Goal: Task Accomplishment & Management: Use online tool/utility

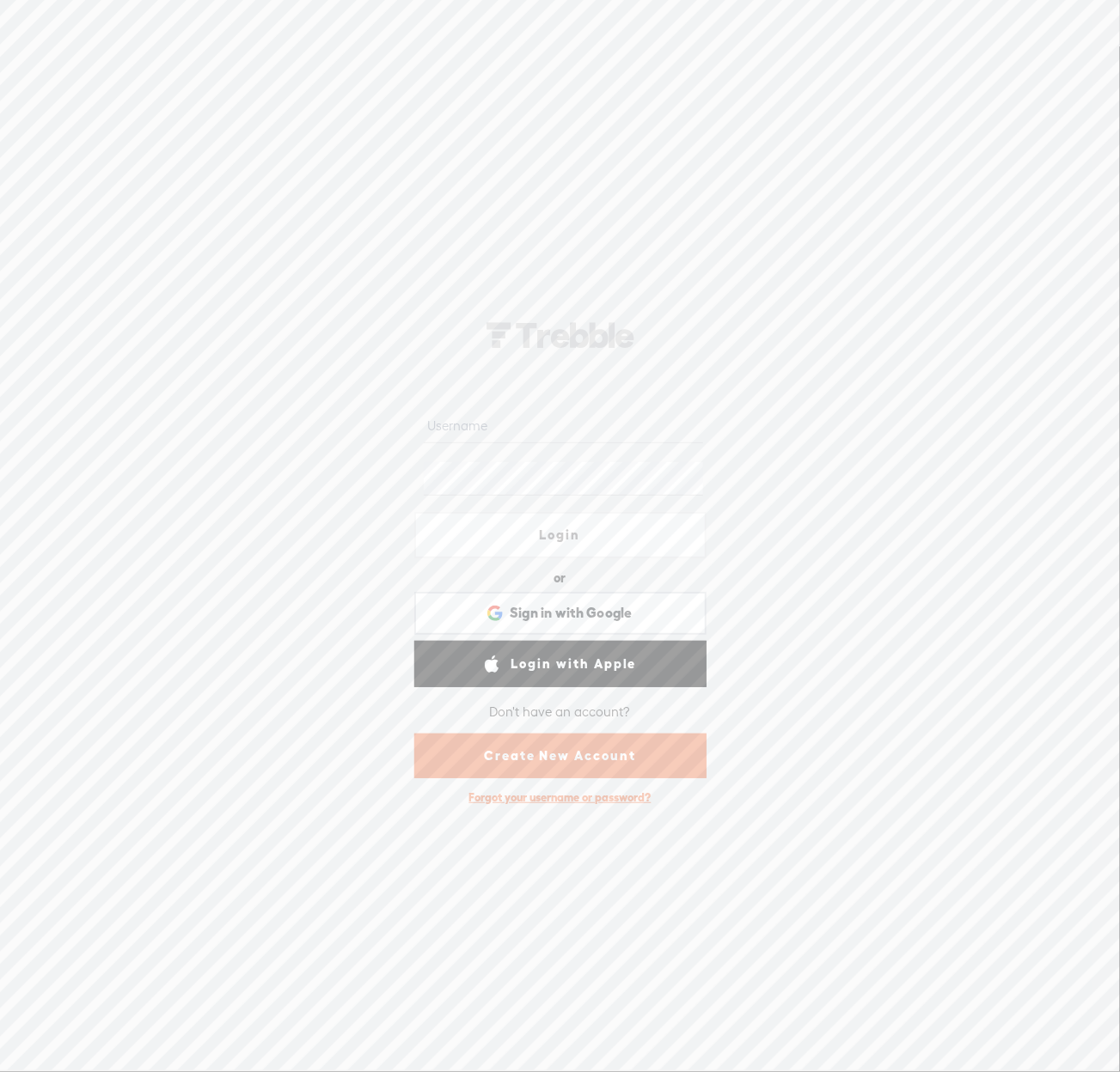
click at [544, 430] on input "text" at bounding box center [564, 426] width 280 height 33
paste input "undergo654a6we8"
type input "undergo654a6we8"
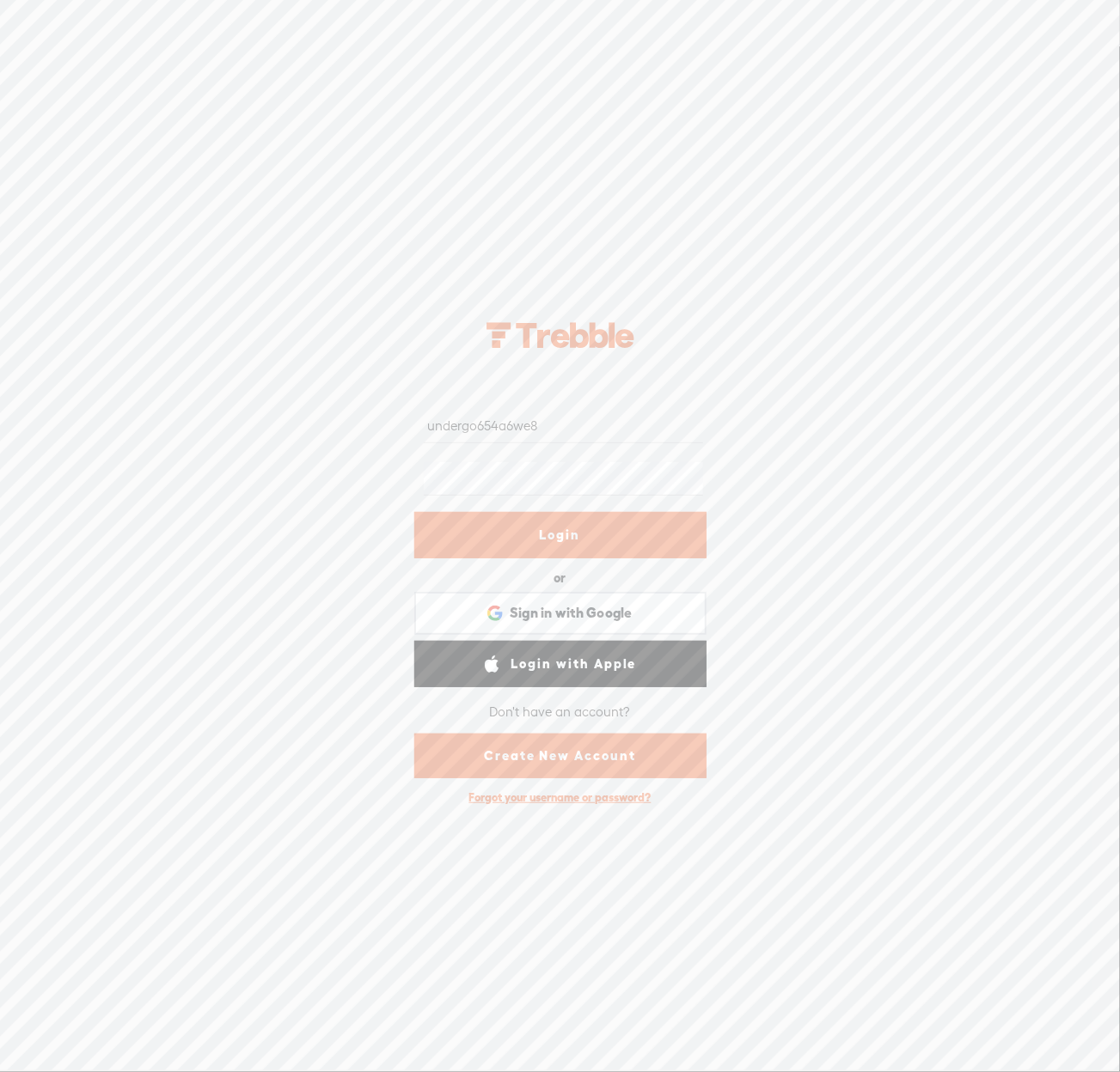
click at [529, 527] on link "Login" at bounding box center [560, 535] width 292 height 47
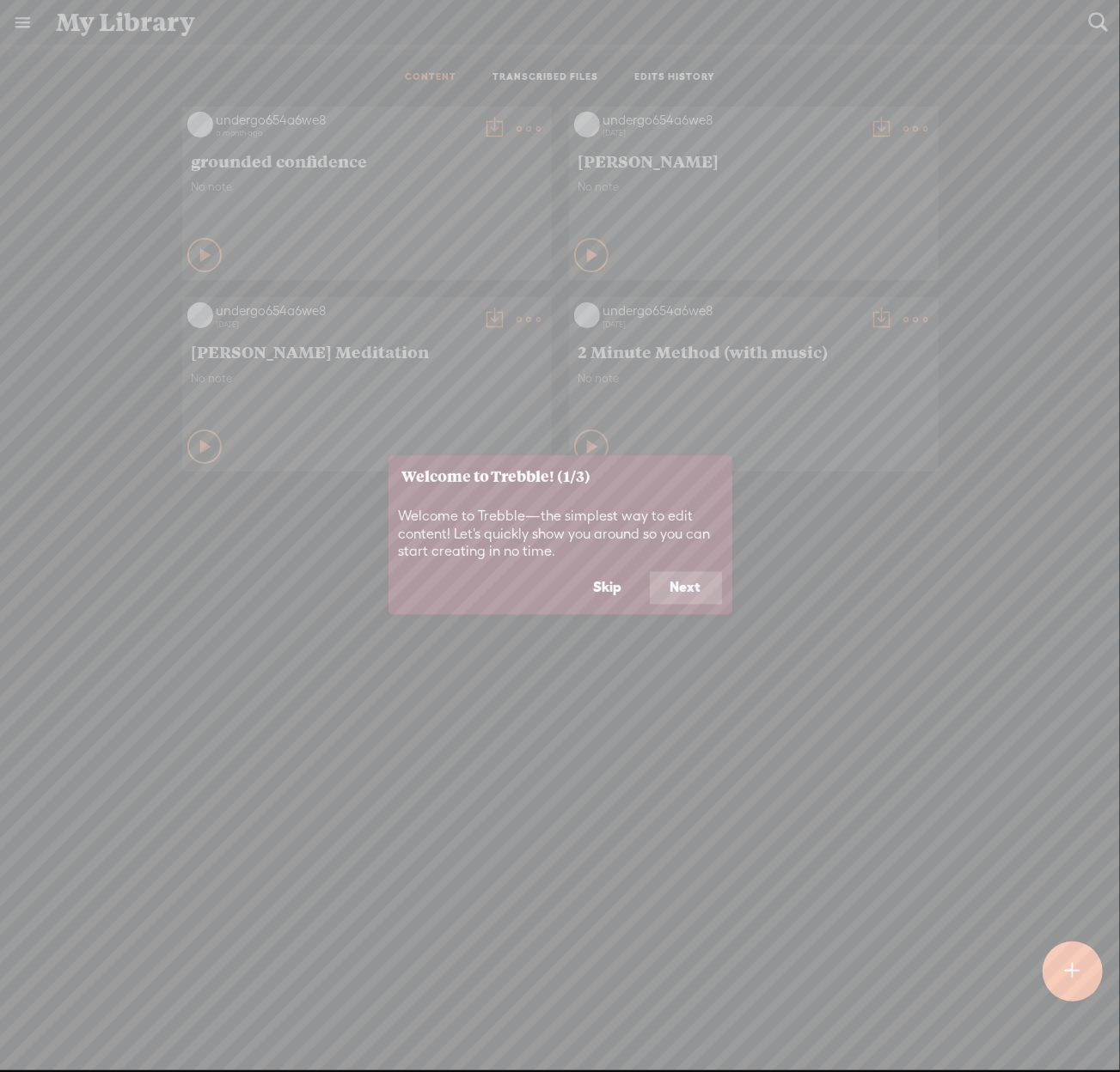
click at [615, 587] on button "Skip" at bounding box center [608, 588] width 70 height 32
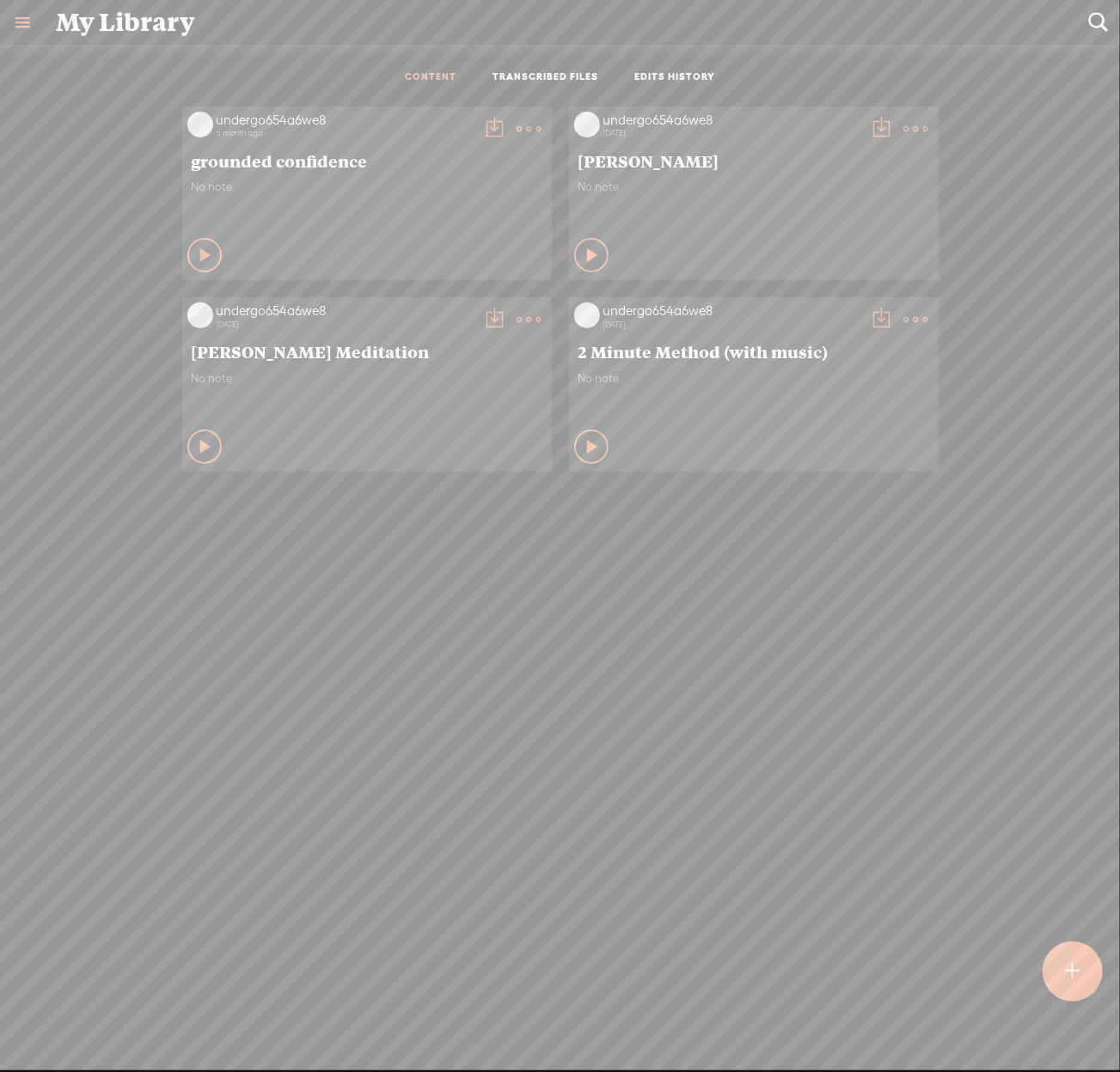
click at [298, 225] on div "No note" at bounding box center [367, 205] width 351 height 52
click at [224, 164] on span "grounded confidence" at bounding box center [367, 160] width 351 height 21
click at [520, 123] on t at bounding box center [529, 128] width 24 height 24
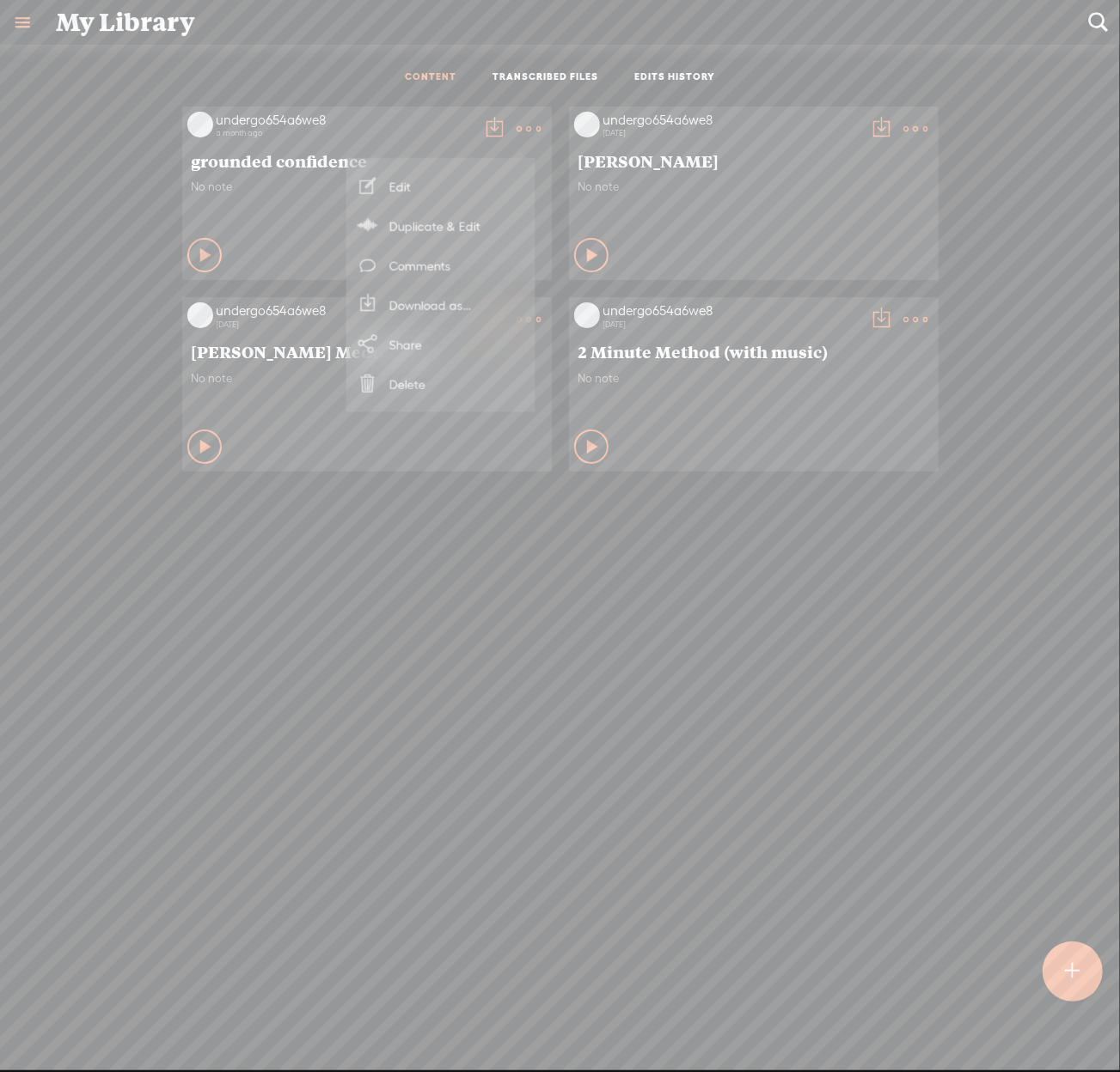
click at [418, 188] on link "Edit" at bounding box center [441, 186] width 172 height 39
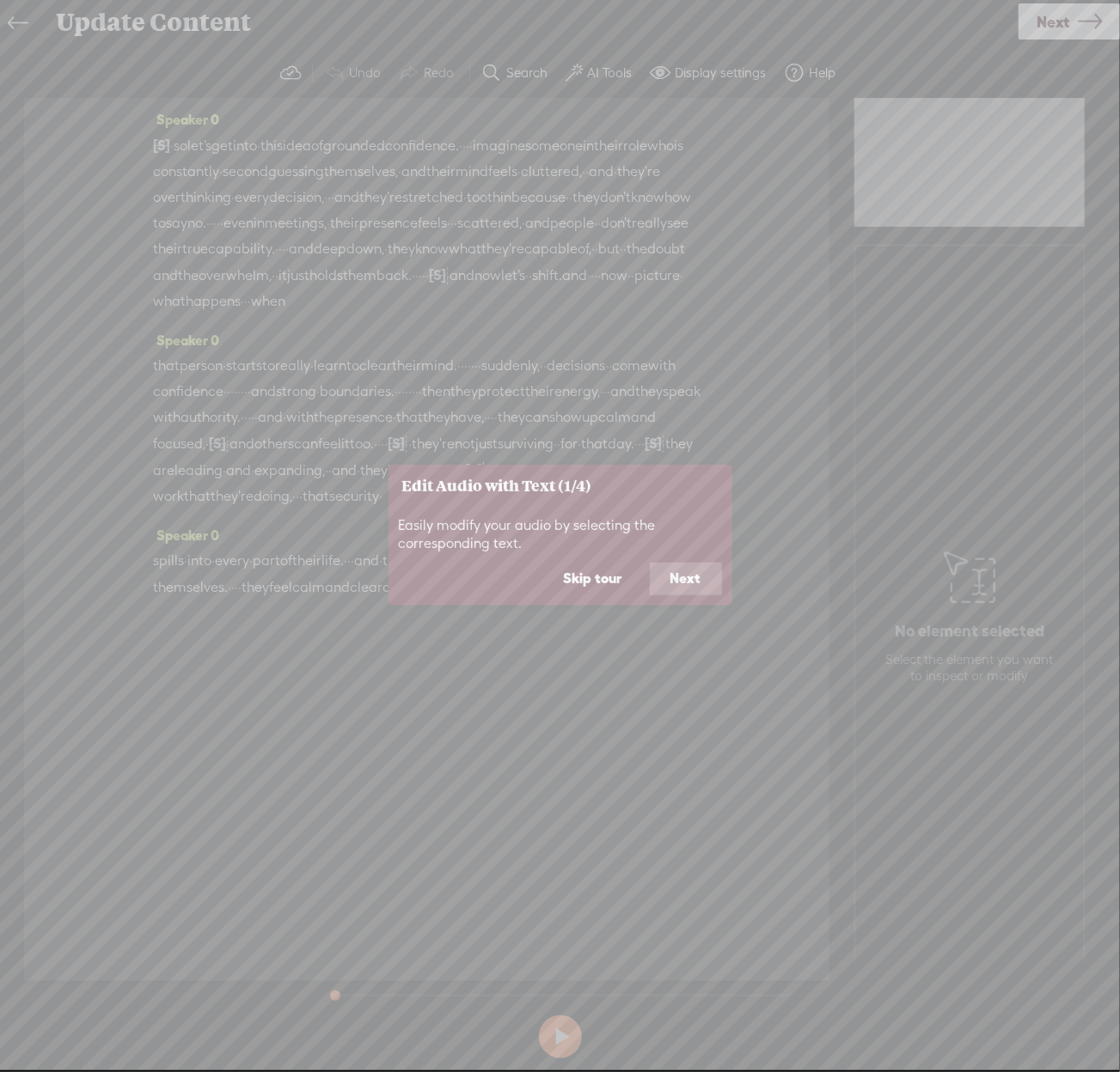
click at [590, 574] on button "Skip tour" at bounding box center [593, 579] width 100 height 32
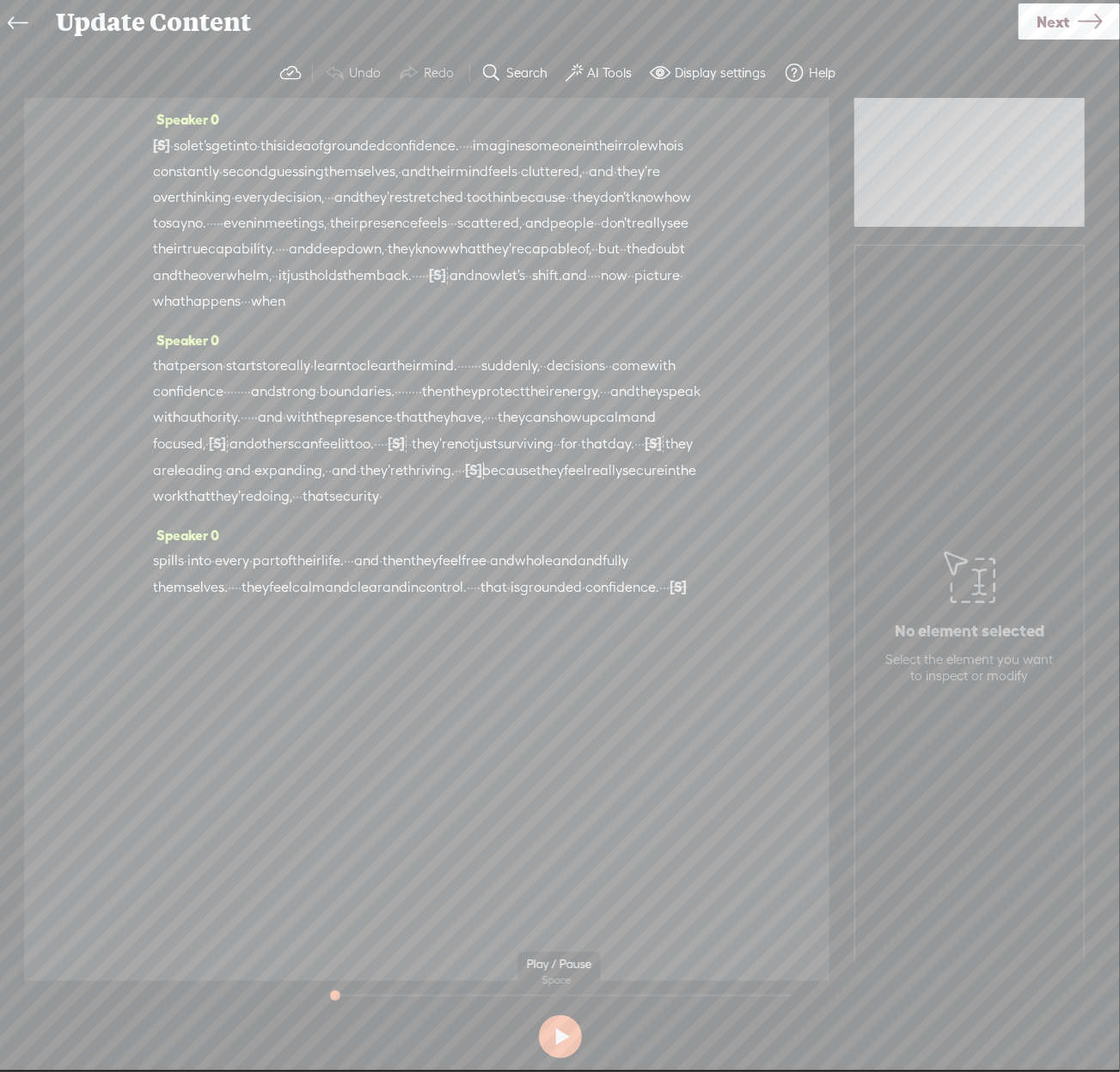
click at [569, 1044] on button at bounding box center [560, 1037] width 43 height 43
click at [555, 1042] on button at bounding box center [560, 1037] width 43 height 43
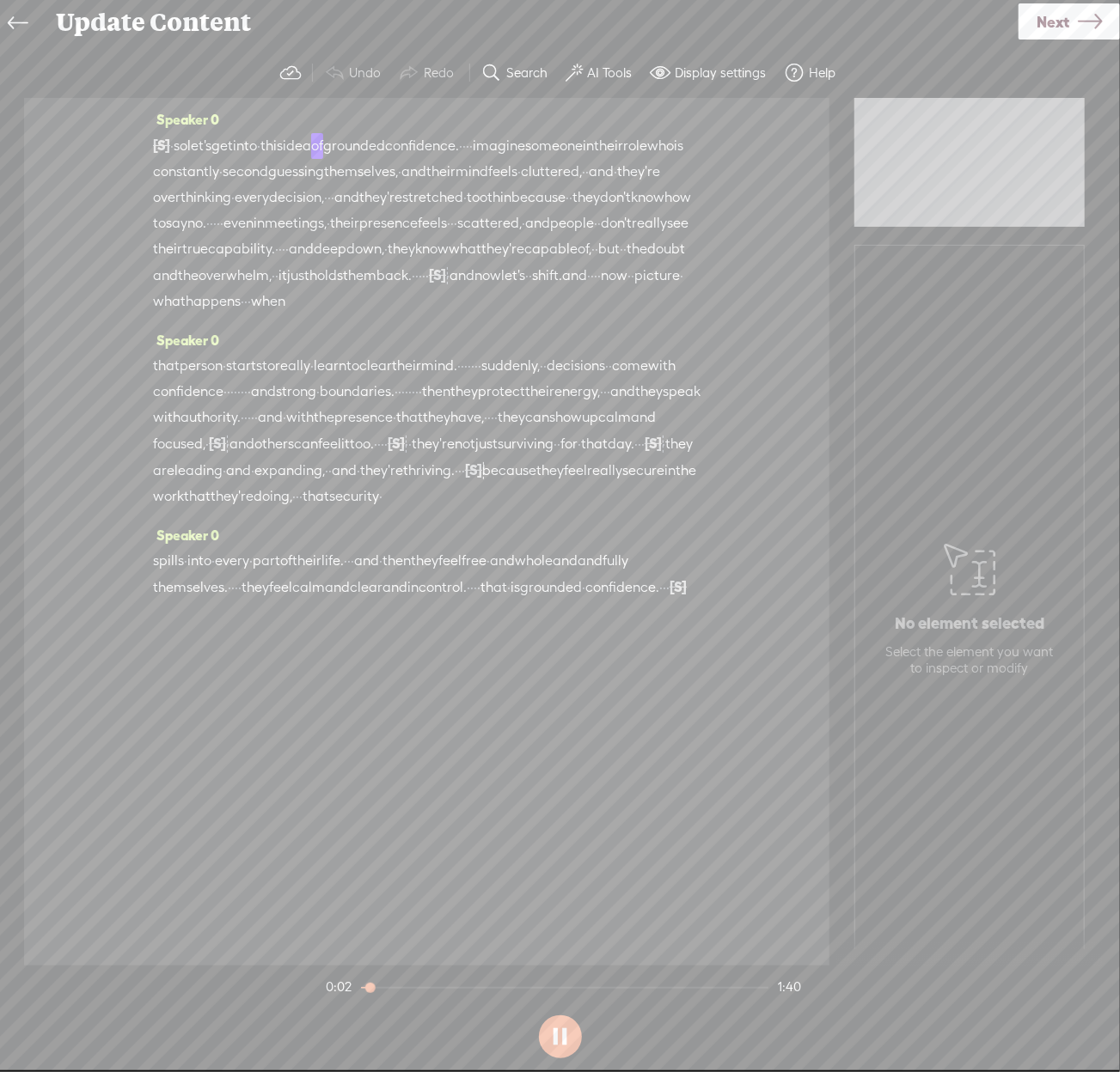
click at [557, 1026] on button at bounding box center [560, 1037] width 43 height 43
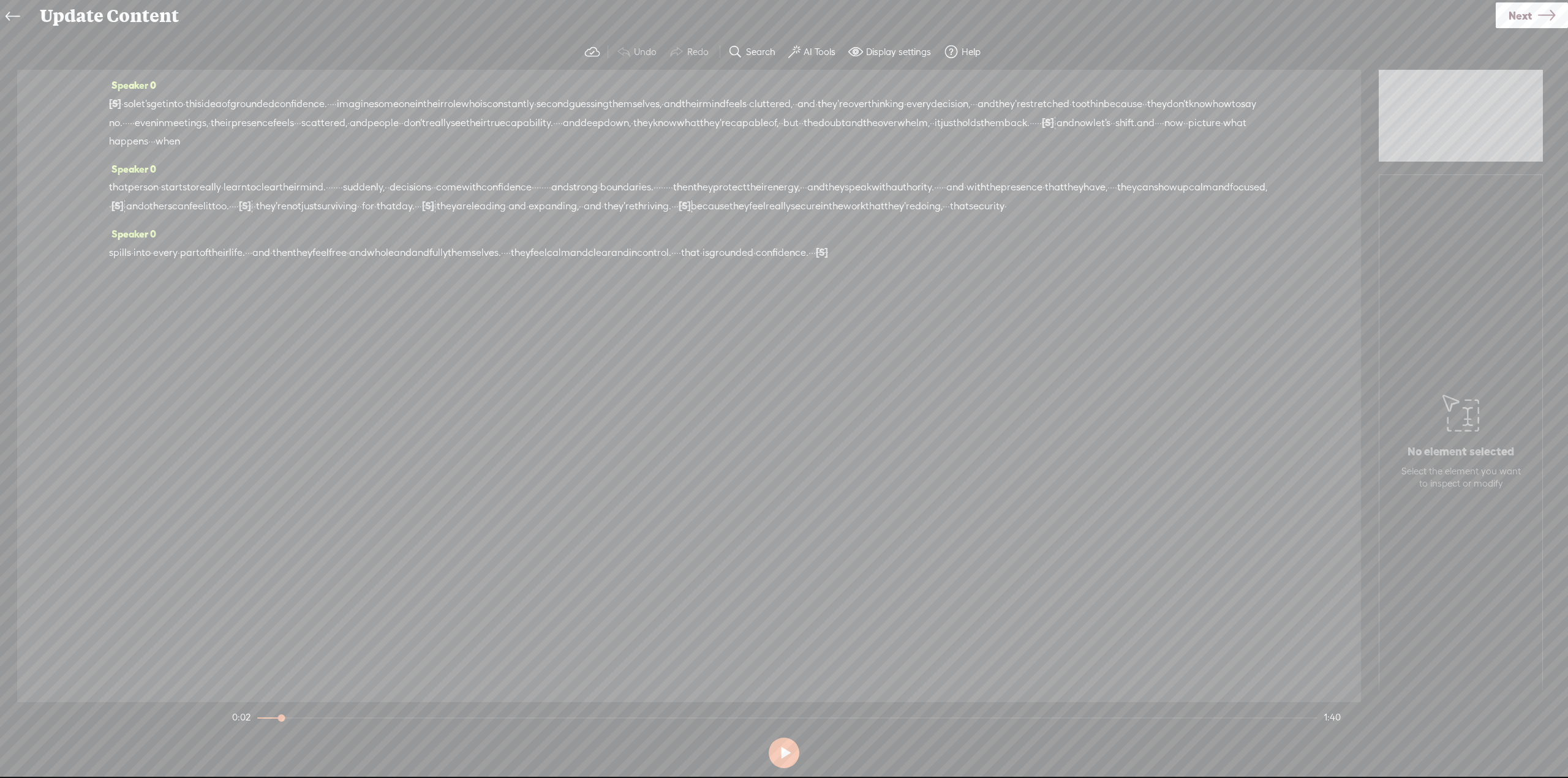
click at [378, 447] on div "Speaker 0 [S] · · · · · · · · · · · · · · · · · · · · · · · · · · · · · · · · ·…" at bounding box center [689, 386] width 1344 height 632
click at [797, 428] on div "No element selected Select the element you want to inspect or modify" at bounding box center [1461, 439] width 137 height 114
click at [797, 307] on div "Speaker 0 [S] · · · · · · · · · · · · · · · · · · · · · · · · · · · · · · · · ·…" at bounding box center [689, 386] width 1344 height 632
click at [797, 262] on span "confidence." at bounding box center [782, 252] width 52 height 19
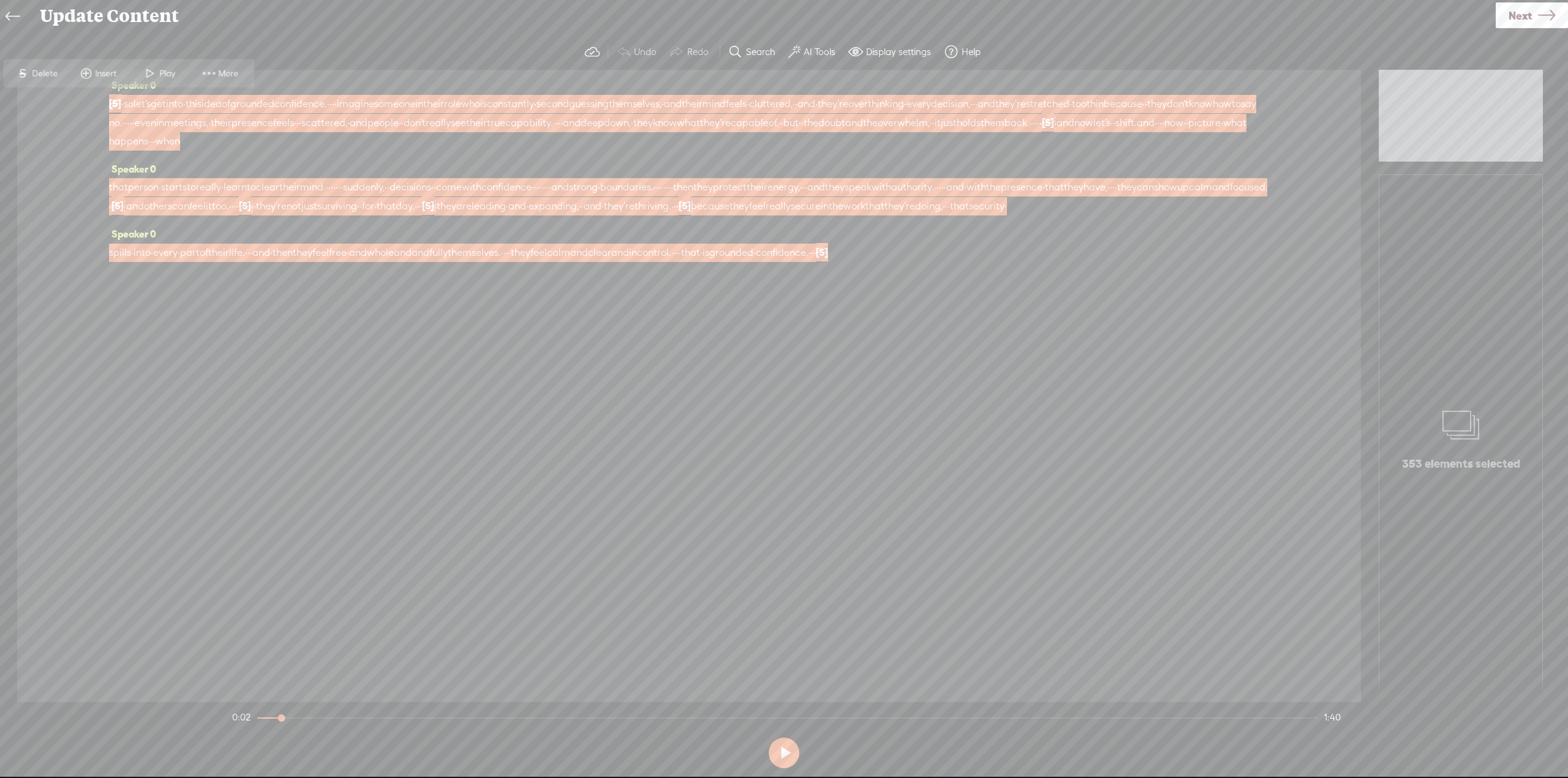
click at [100, 65] on span "Insert" at bounding box center [98, 73] width 61 height 22
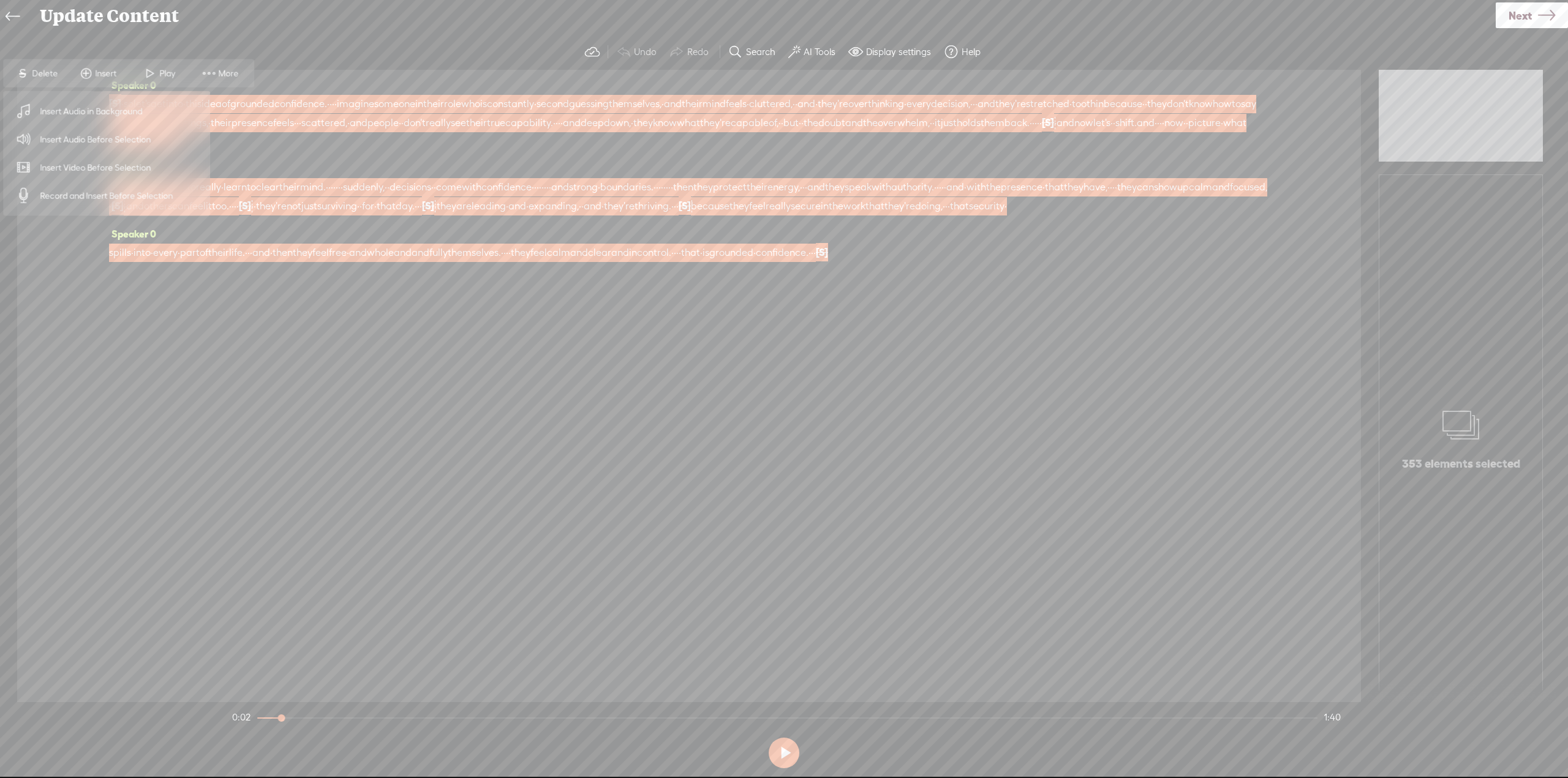
click at [93, 110] on span "Insert Audio in Background" at bounding box center [91, 111] width 151 height 27
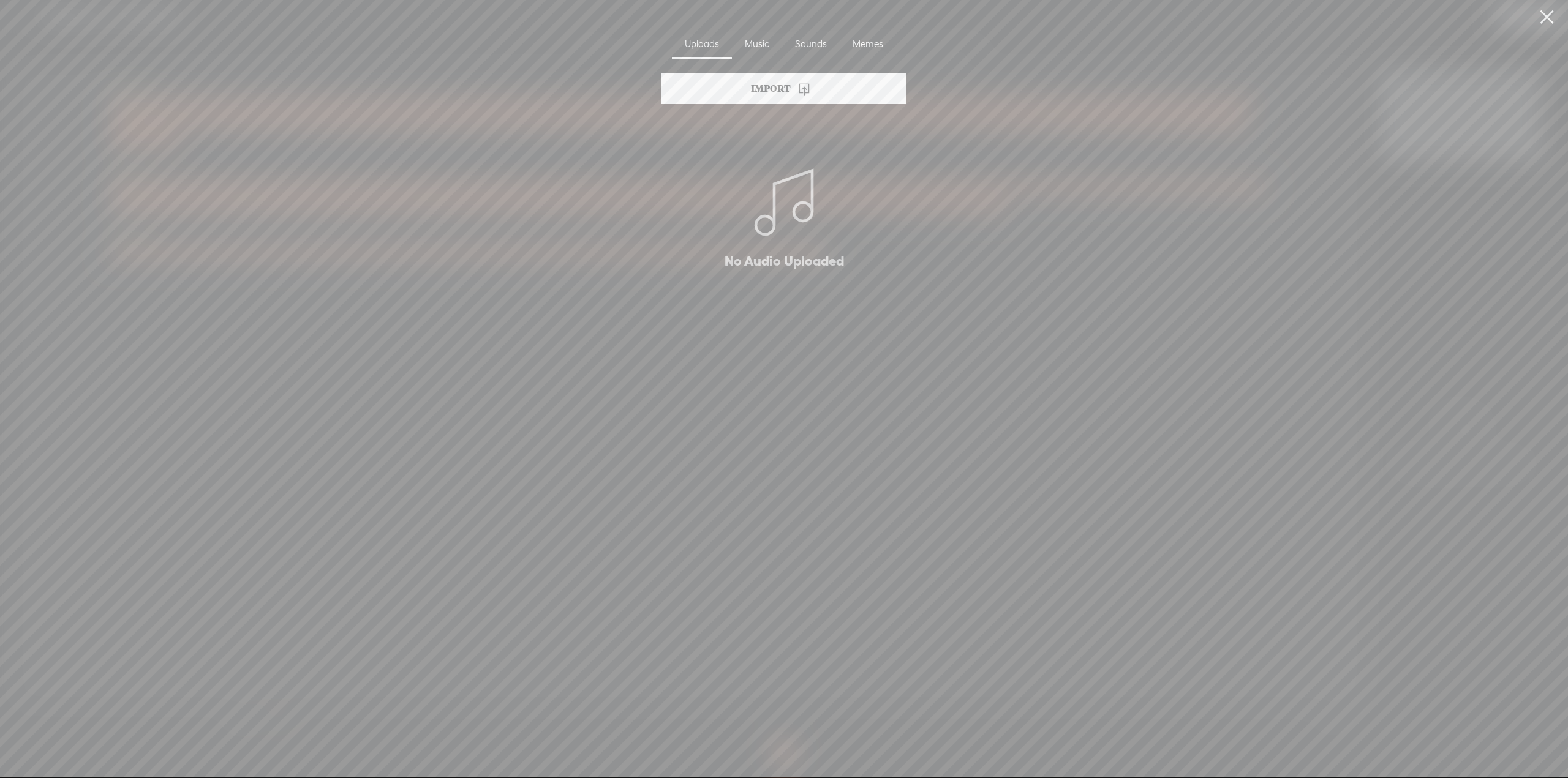
click at [797, 82] on icon at bounding box center [804, 88] width 15 height 15
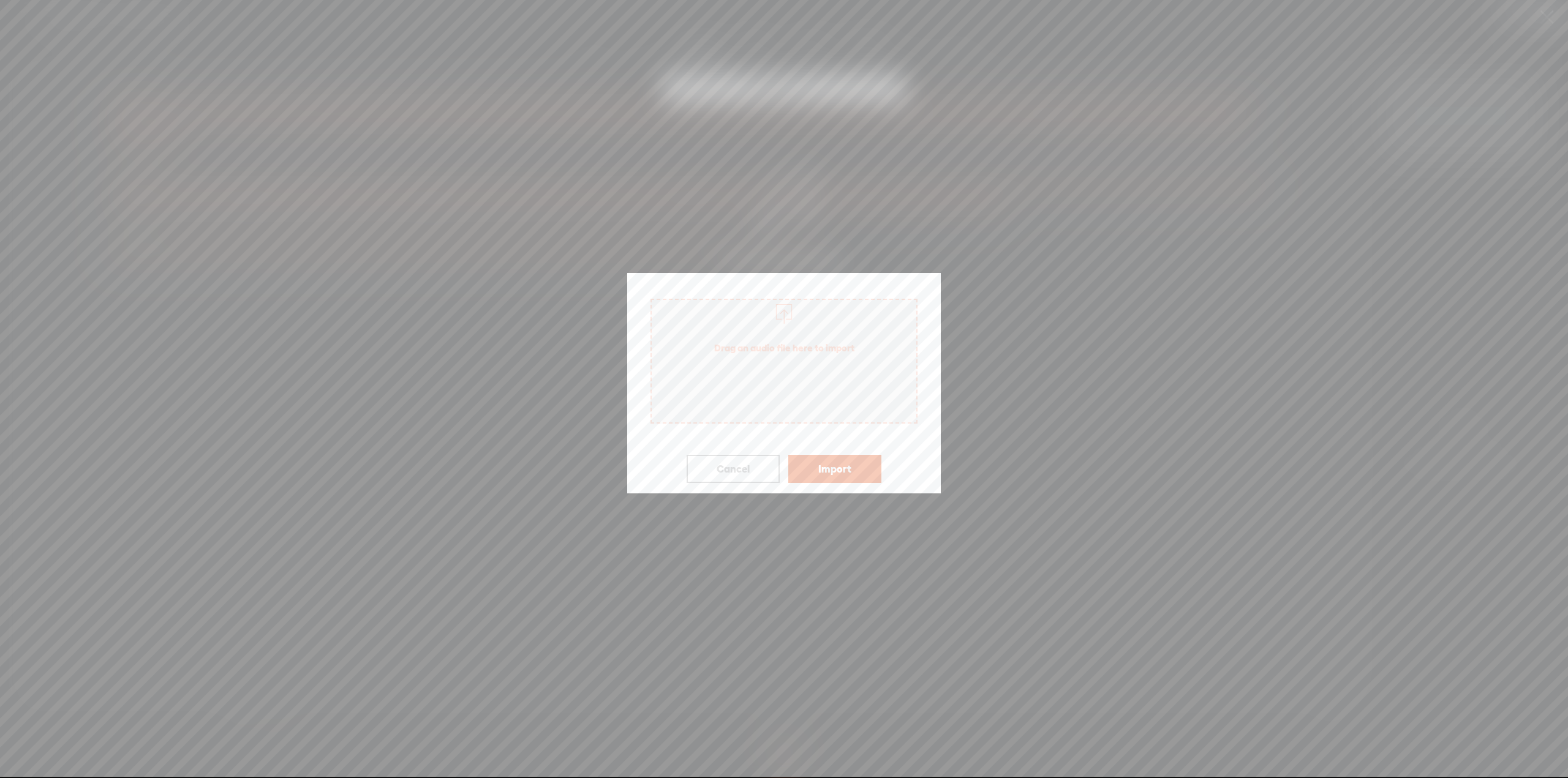
click at [783, 363] on span "Drag an audio file here to import" at bounding box center [784, 348] width 265 height 34
click at [760, 349] on span "Drag an audio file here to import" at bounding box center [784, 348] width 265 height 34
click at [792, 346] on span "Drag an audio file here to import" at bounding box center [784, 348] width 265 height 34
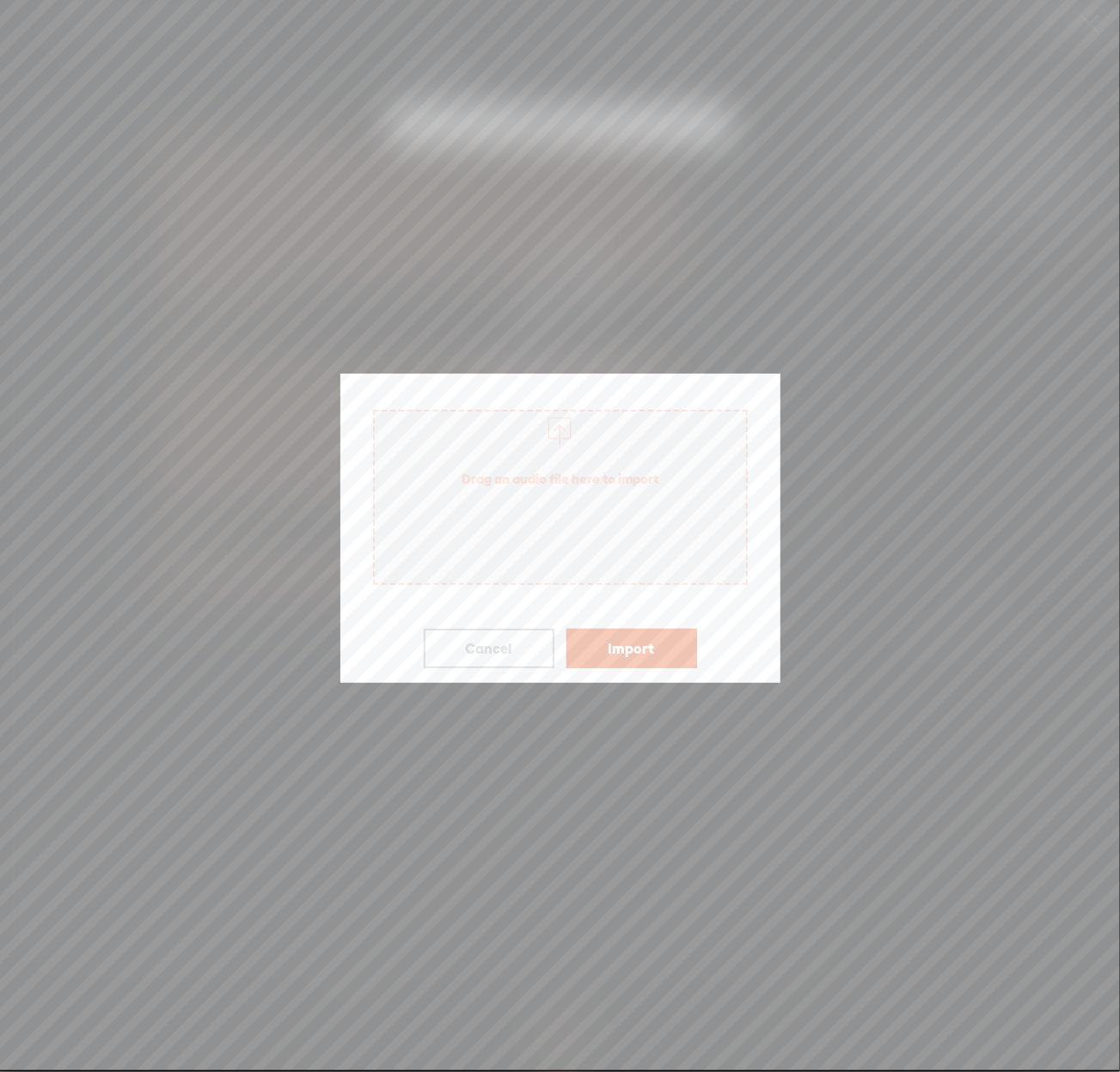
click at [569, 465] on span "Drag an audio file here to import" at bounding box center [560, 479] width 371 height 48
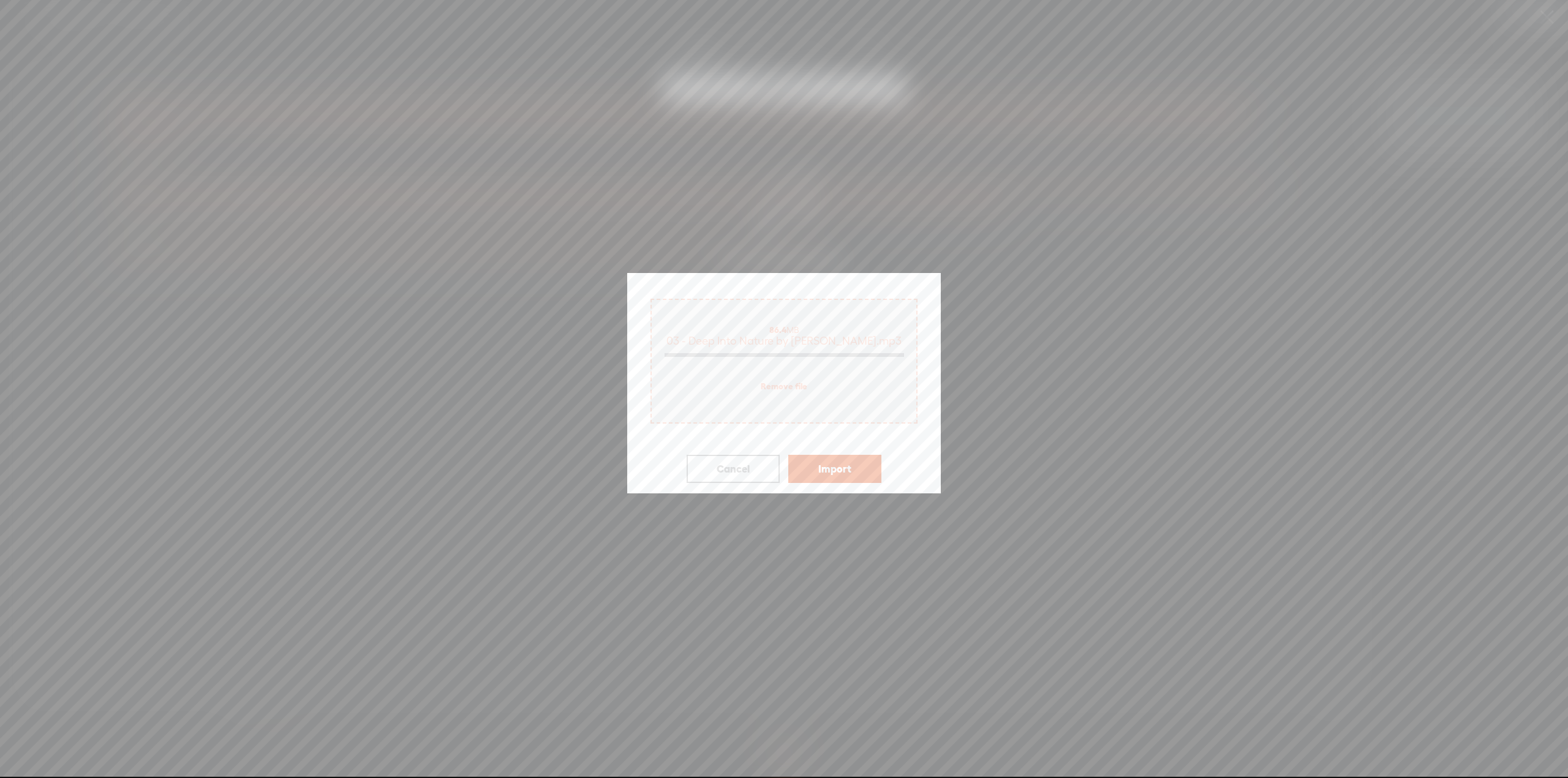
click at [797, 467] on button "Import" at bounding box center [835, 469] width 93 height 28
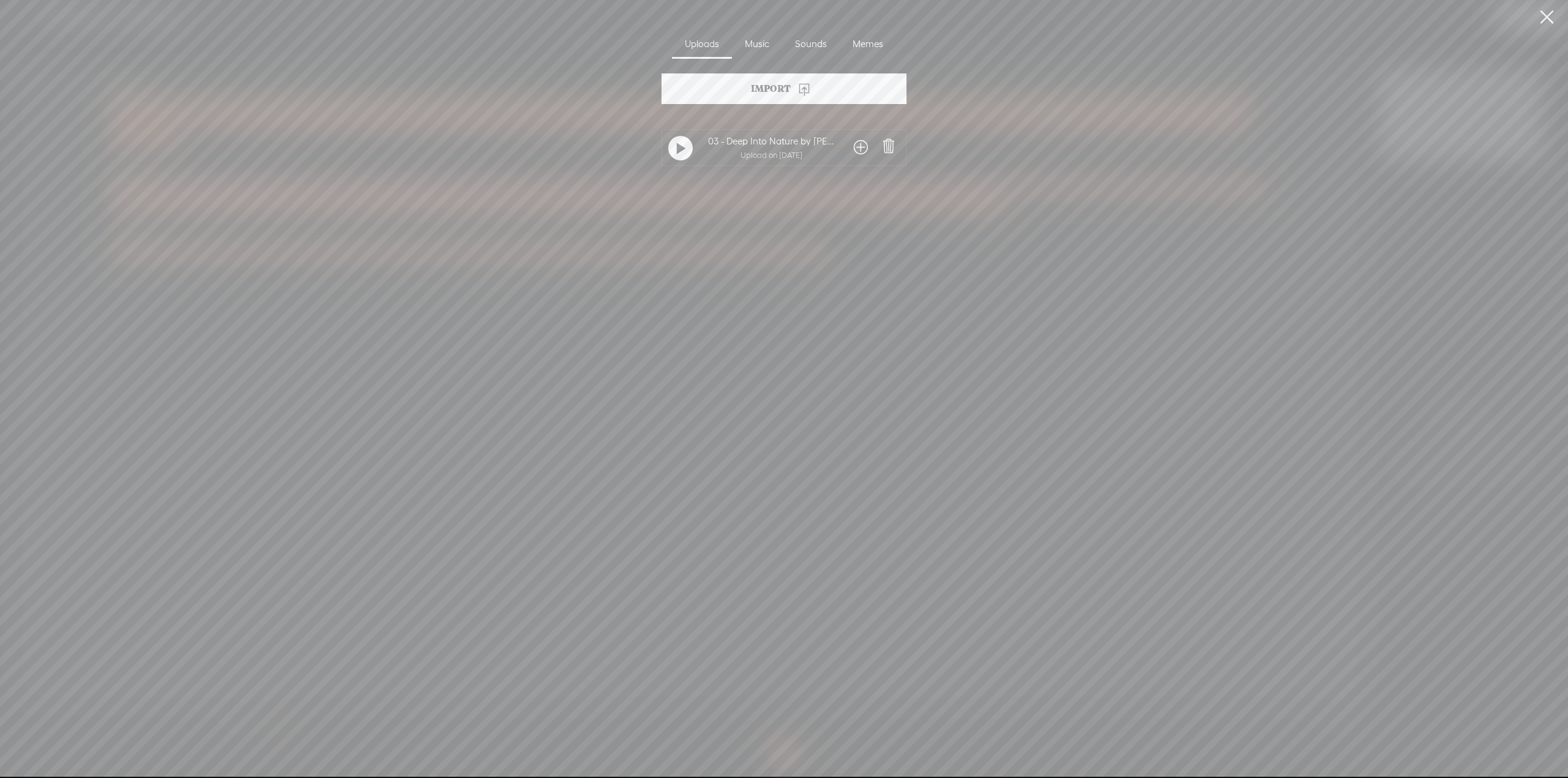
click at [764, 139] on div "03 - Deep Into Nature by [PERSON_NAME].mp3" at bounding box center [771, 141] width 127 height 10
click at [797, 148] on span at bounding box center [861, 148] width 14 height 20
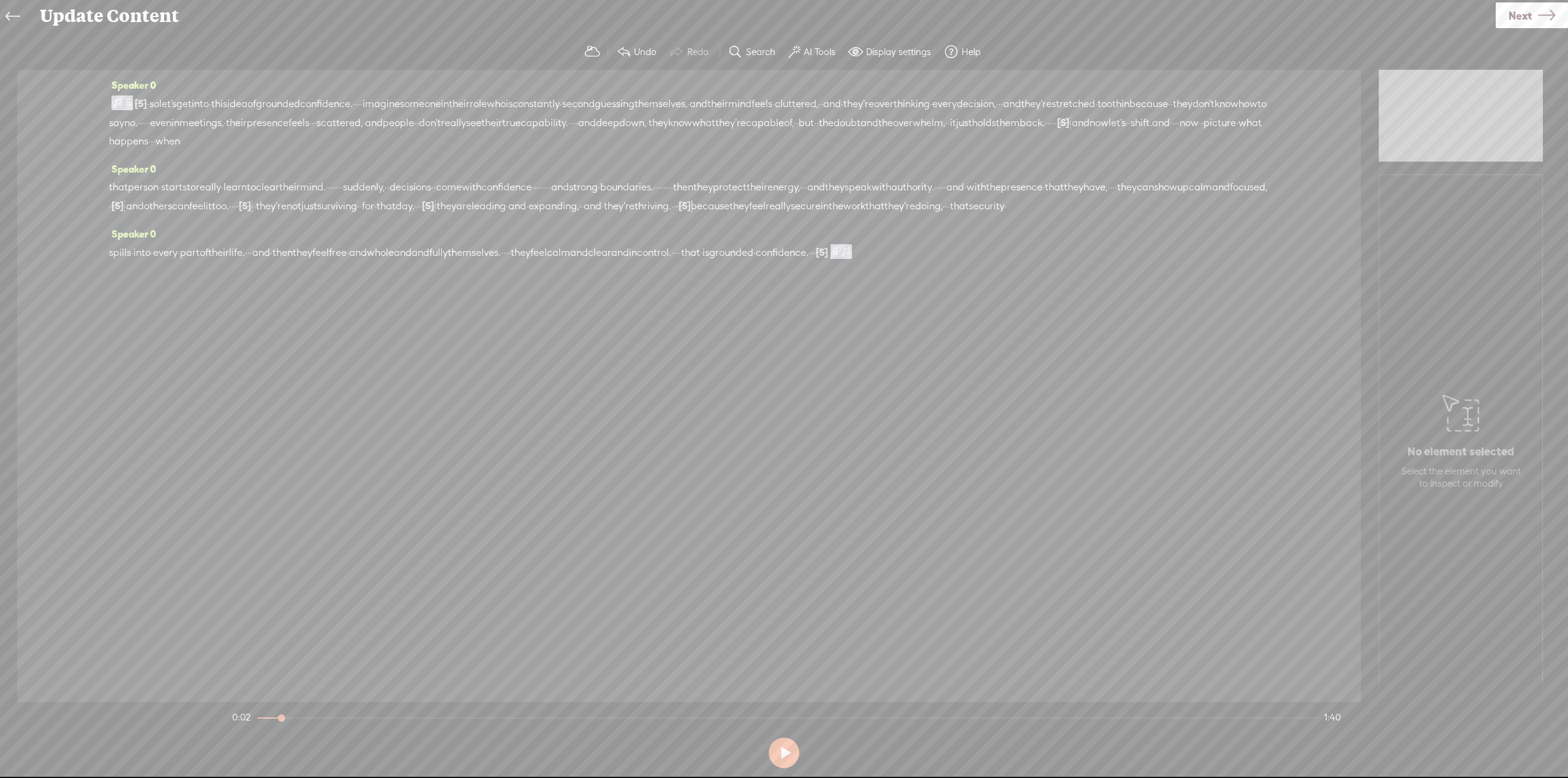
click at [797, 328] on div "Speaker 0 [S] · · · · · · · · · · · · · · · · · · · · · · · · · · · · · · · · ·…" at bounding box center [689, 386] width 1344 height 632
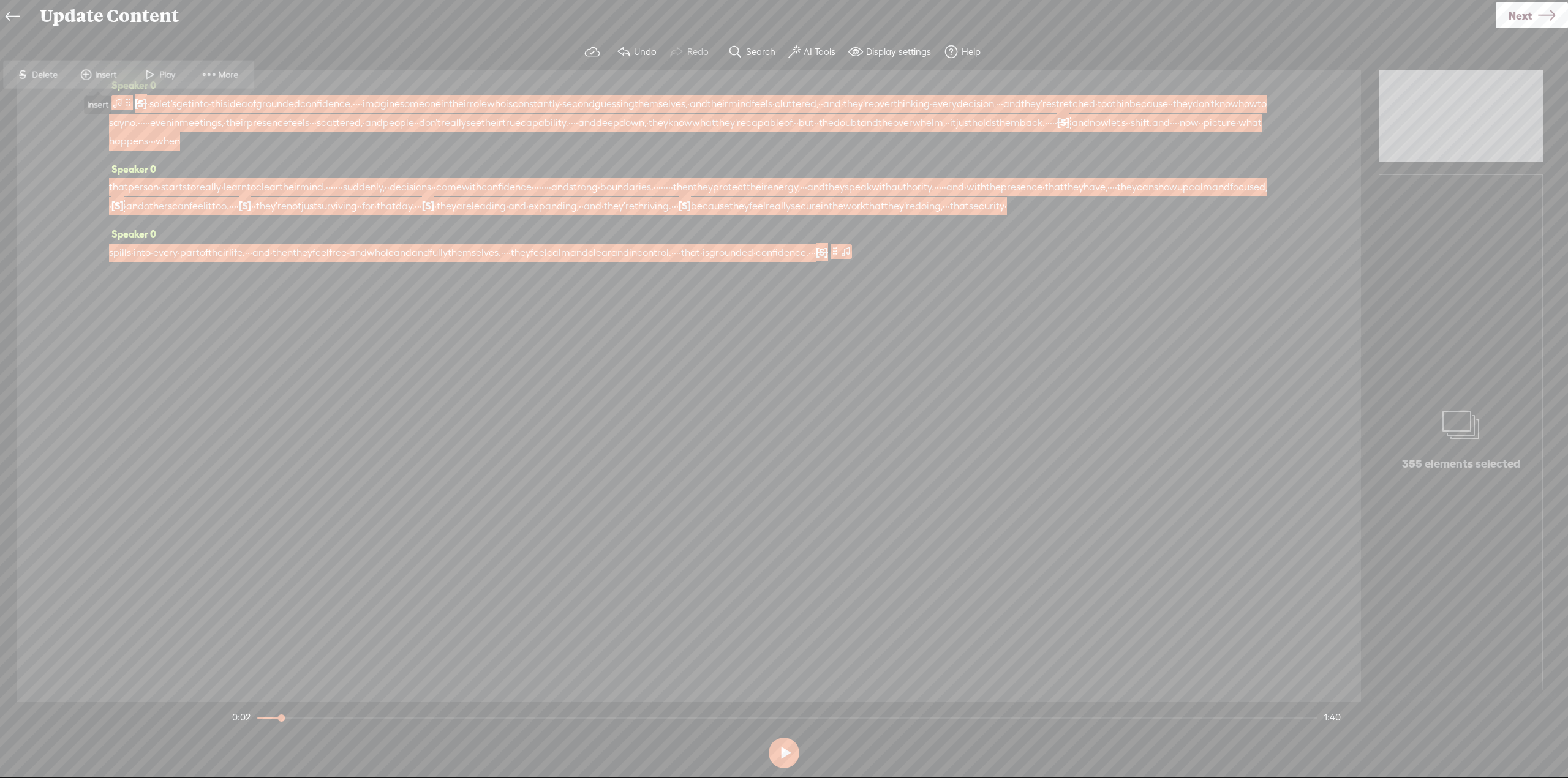
click at [87, 75] on span at bounding box center [86, 75] width 19 height 22
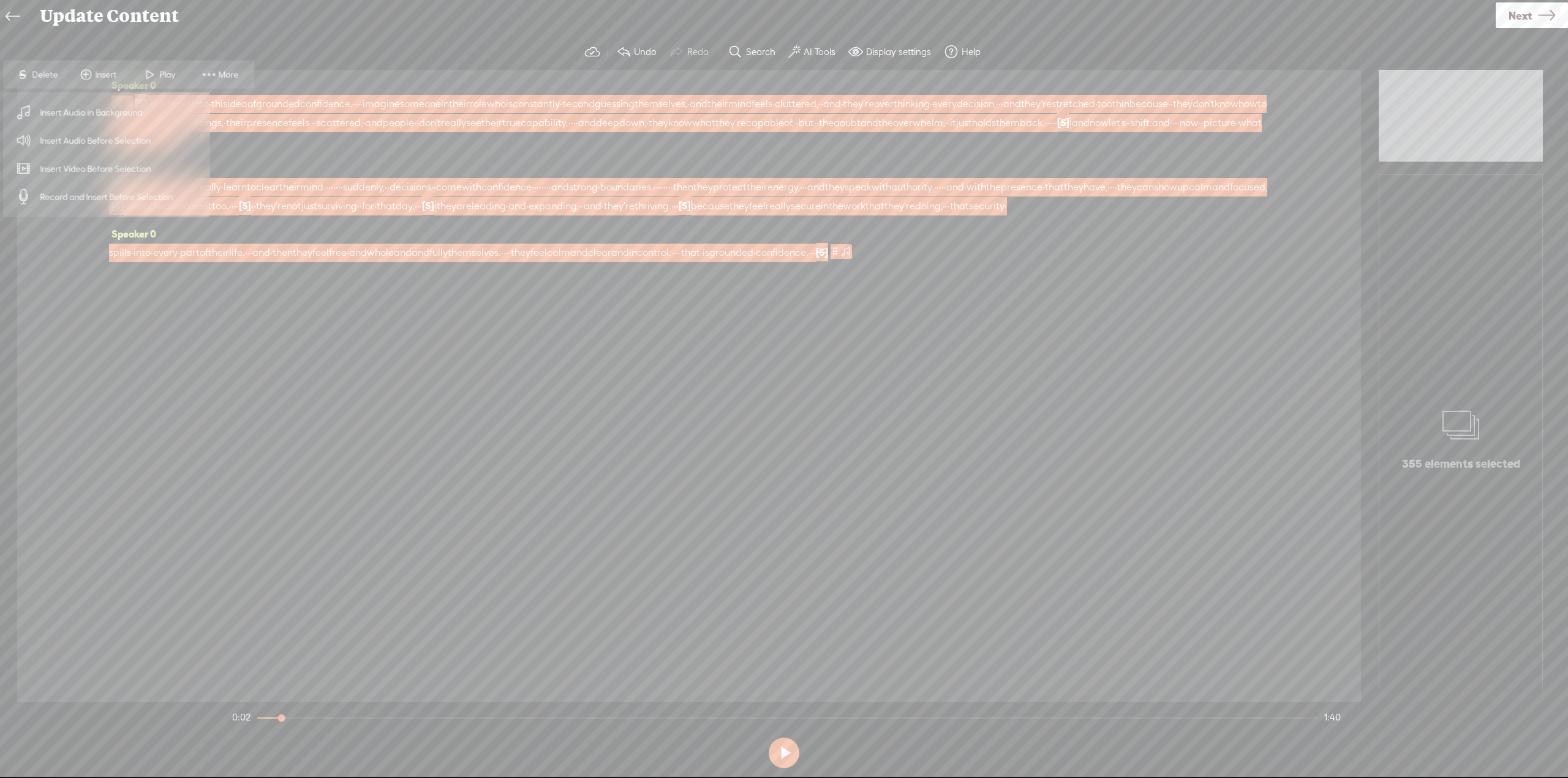
click at [109, 112] on span "Insert Audio in Background" at bounding box center [91, 112] width 151 height 27
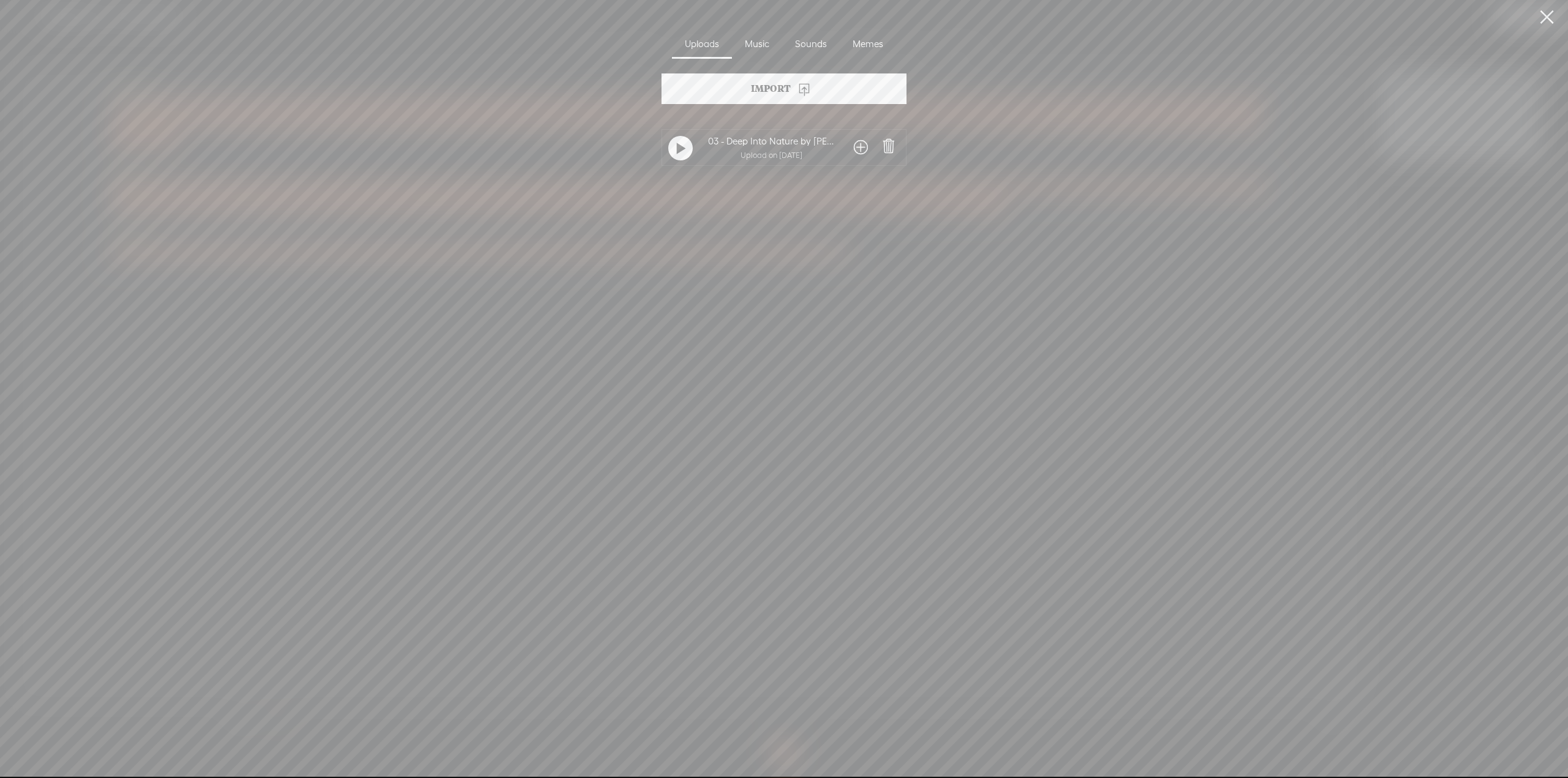
click at [743, 143] on div "03 - Deep Into Nature by [PERSON_NAME].mp3" at bounding box center [771, 141] width 127 height 10
click at [680, 144] on t at bounding box center [680, 149] width 8 height 20
click at [680, 144] on t at bounding box center [680, 148] width 8 height 20
click at [776, 88] on div "Import" at bounding box center [783, 89] width 245 height 31
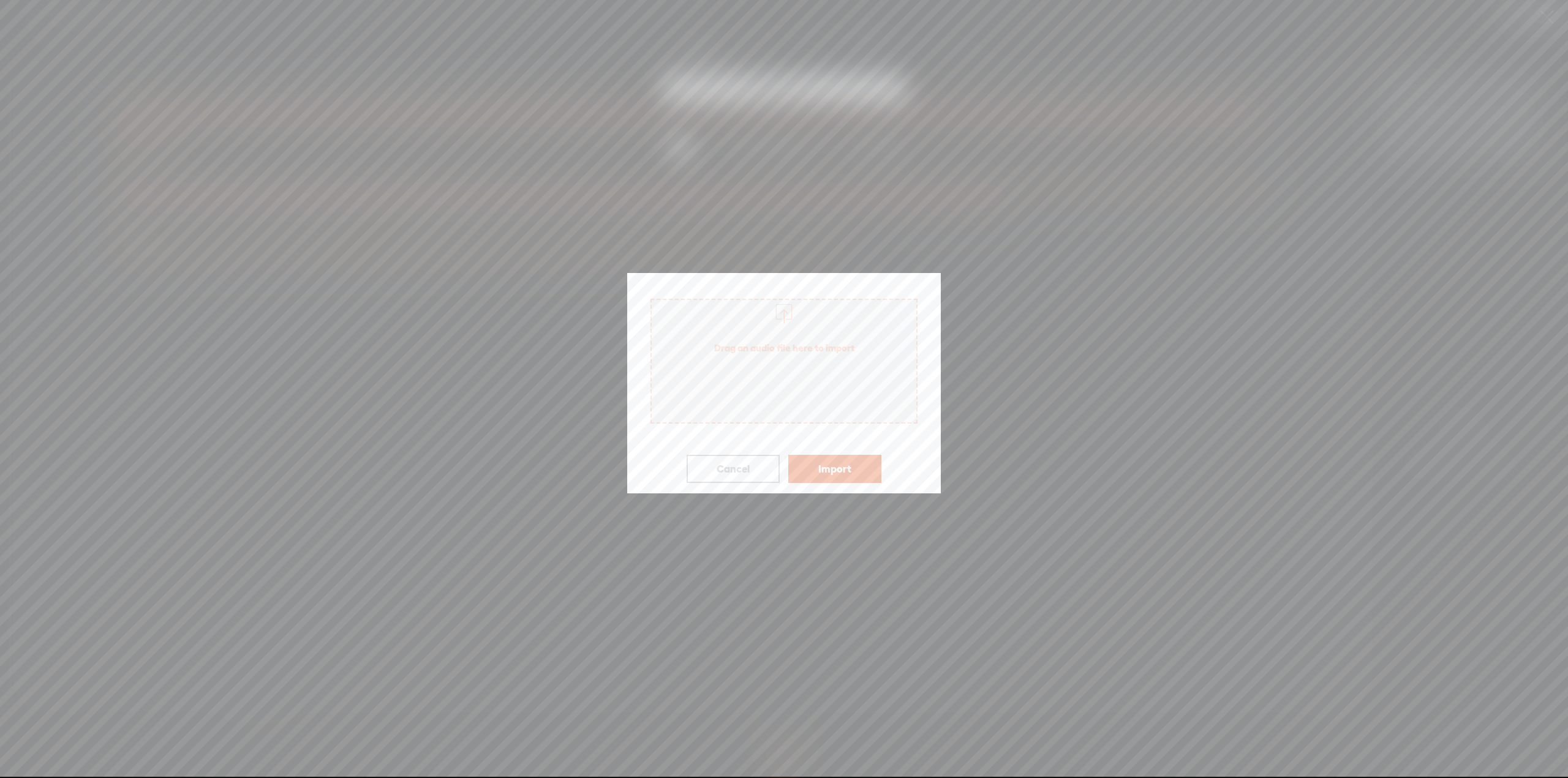
click at [763, 479] on button "Cancel" at bounding box center [733, 469] width 93 height 28
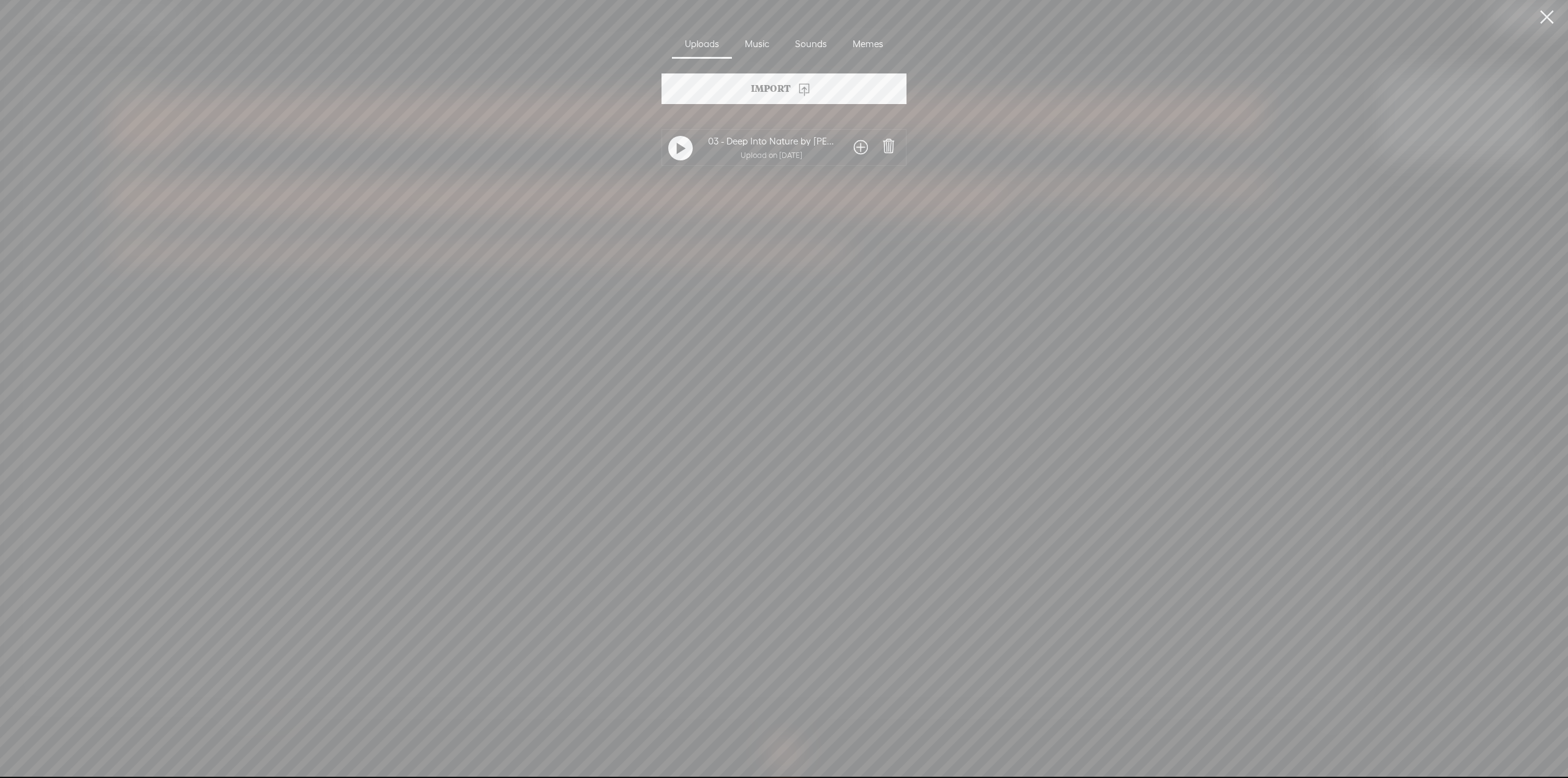
click at [797, 147] on span at bounding box center [861, 148] width 14 height 20
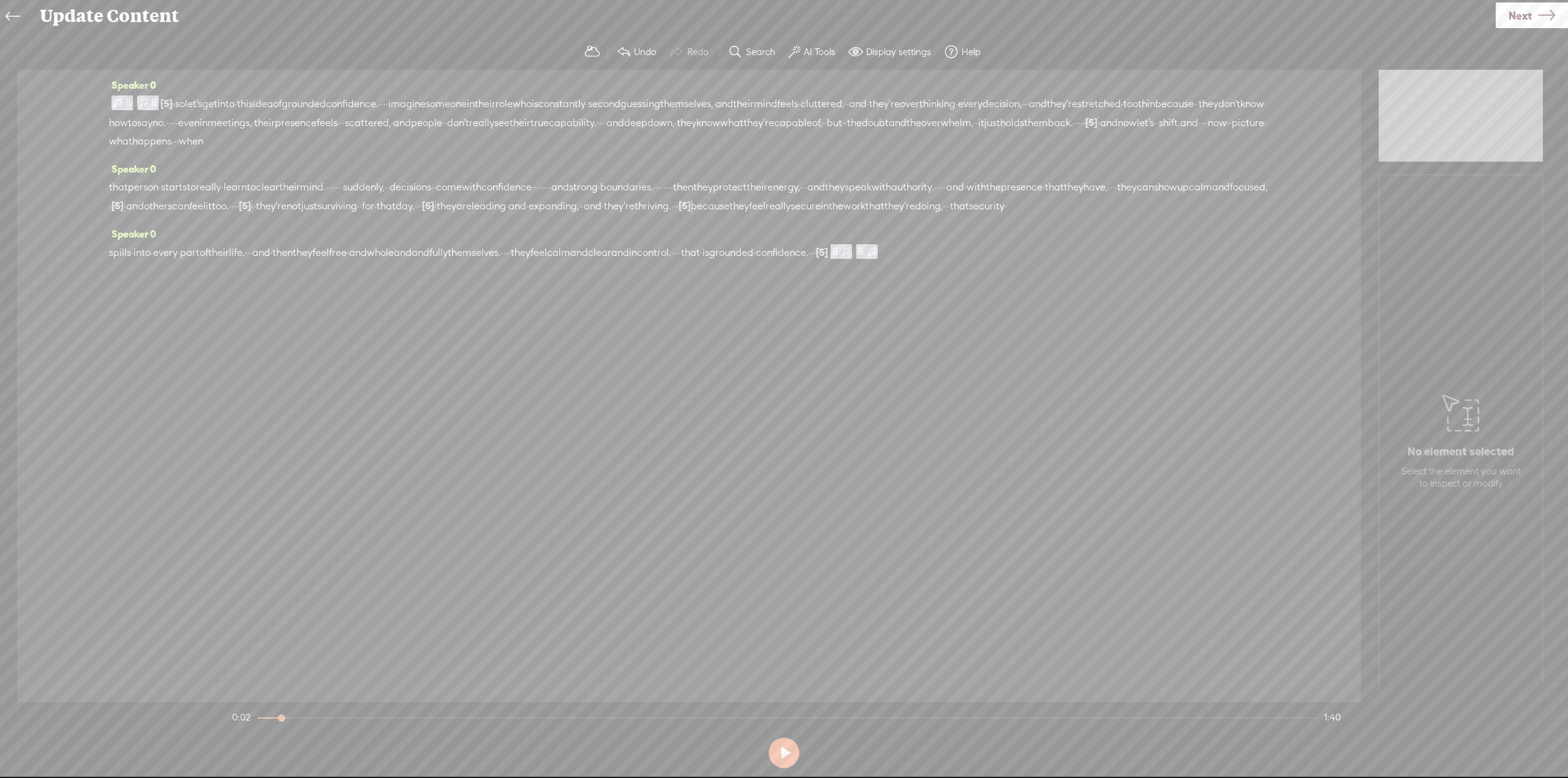
click at [797, 379] on div "Speaker 0 [S] · · · · · · · · · · · · · · · · · · · · · · · · · · · · · · · · ·…" at bounding box center [689, 386] width 1344 height 632
click at [202, 107] on span "let's" at bounding box center [193, 104] width 17 height 19
click at [222, 76] on span at bounding box center [231, 73] width 19 height 22
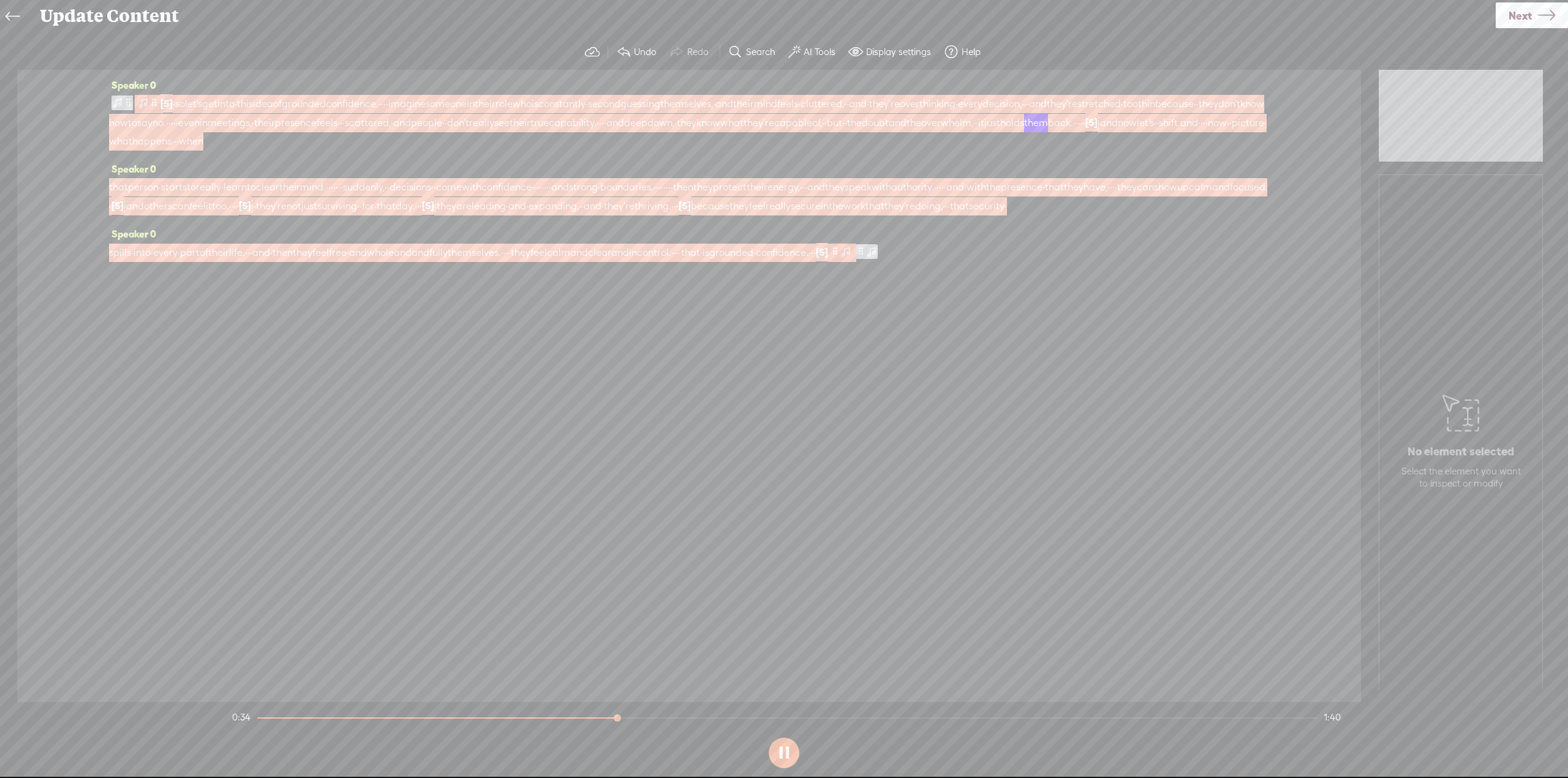
click at [148, 101] on span at bounding box center [143, 103] width 12 height 15
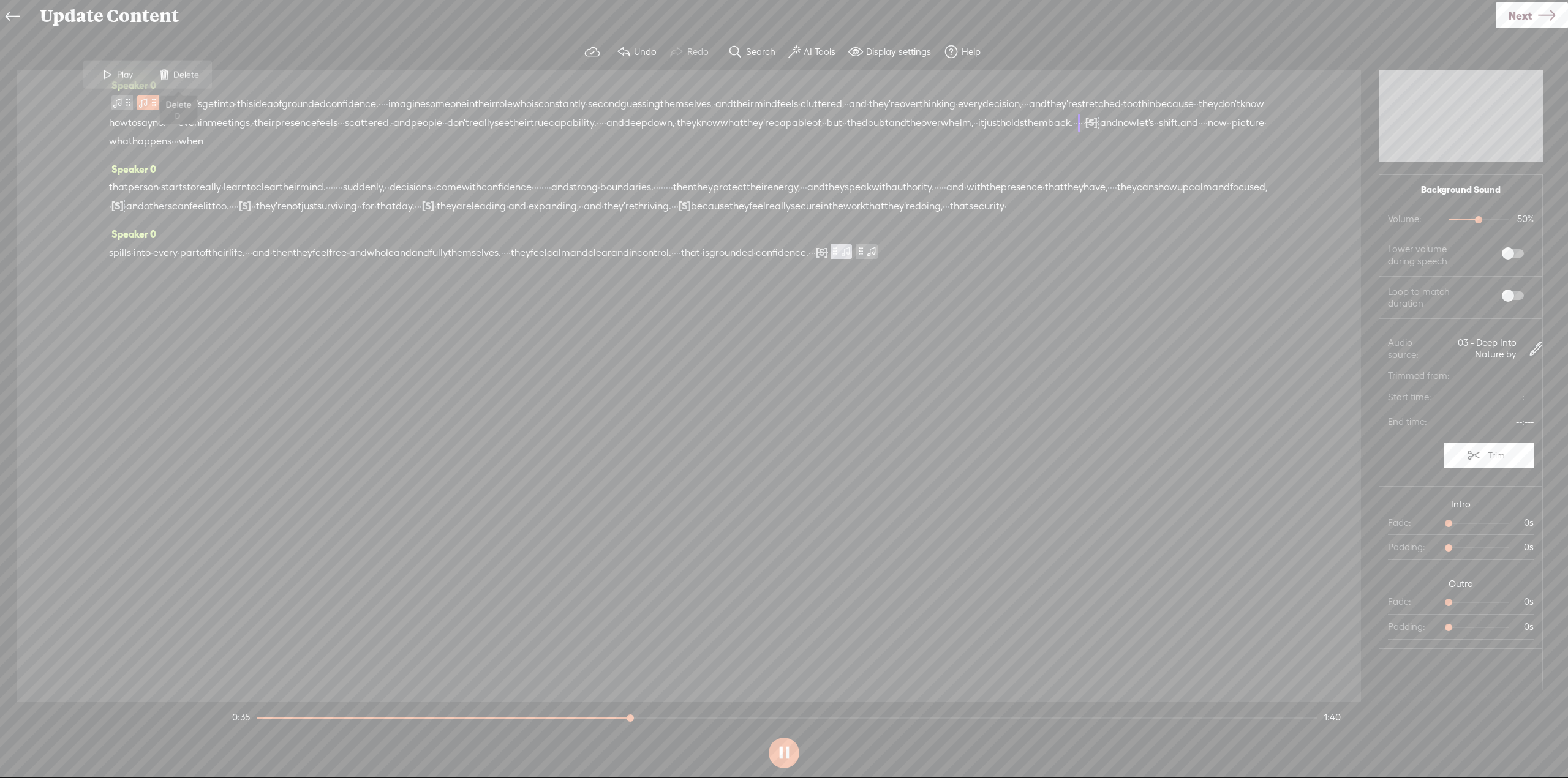
click at [178, 75] on span "Delete" at bounding box center [187, 74] width 29 height 12
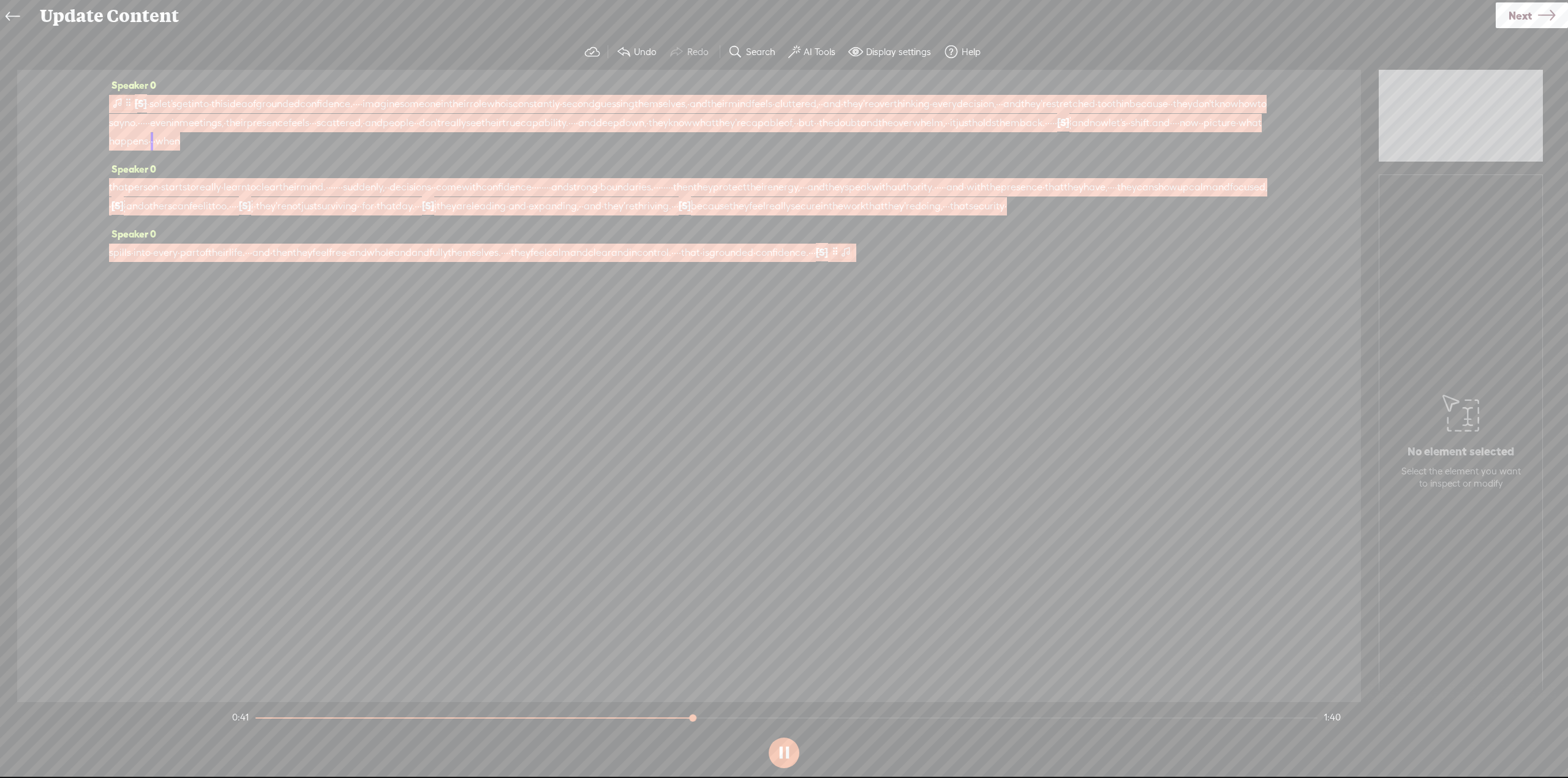
click at [123, 107] on span at bounding box center [117, 103] width 12 height 15
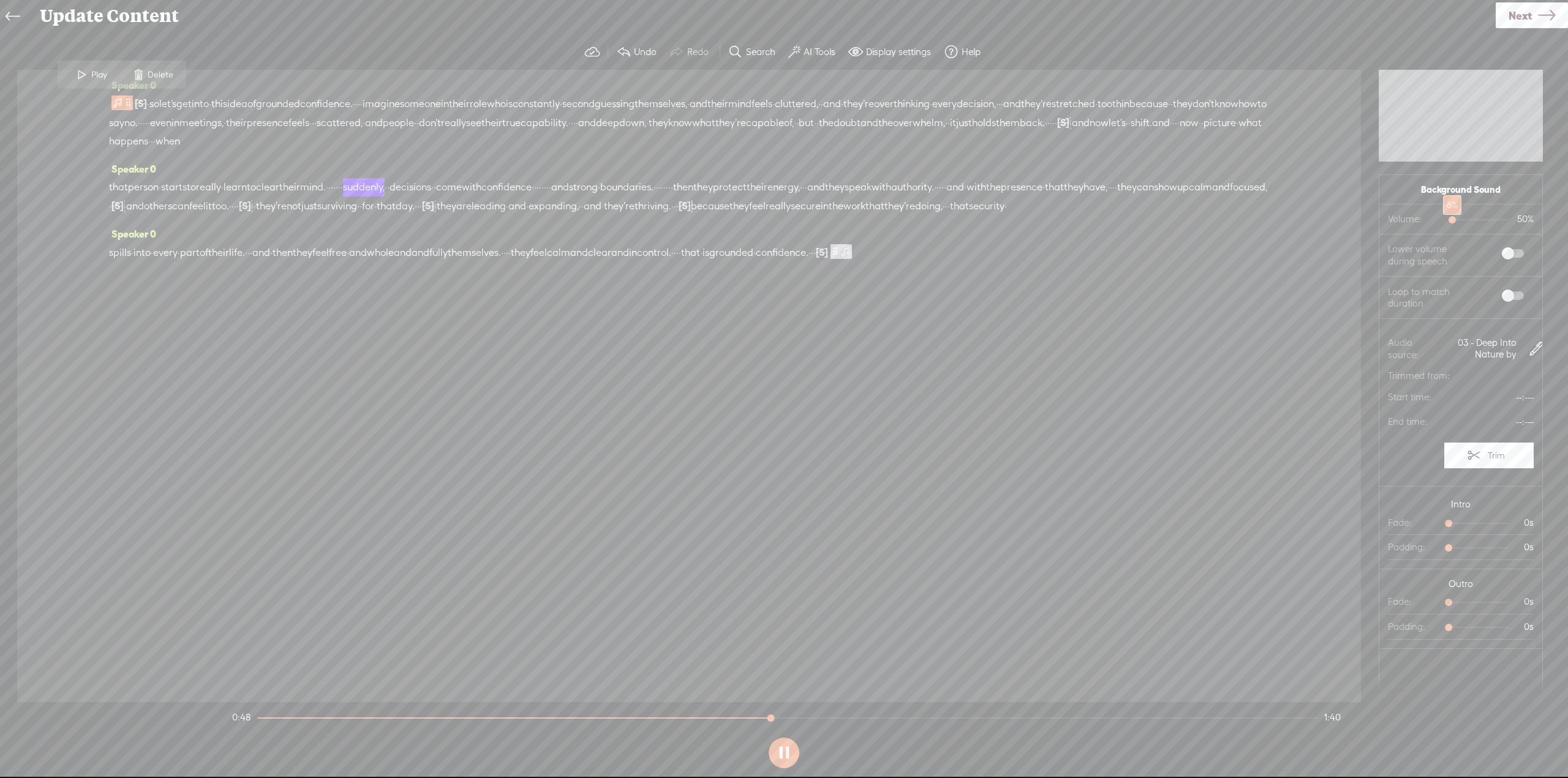
drag, startPoint x: 1477, startPoint y: 215, endPoint x: 1450, endPoint y: 213, distance: 27.1
